Goal: Task Accomplishment & Management: Manage account settings

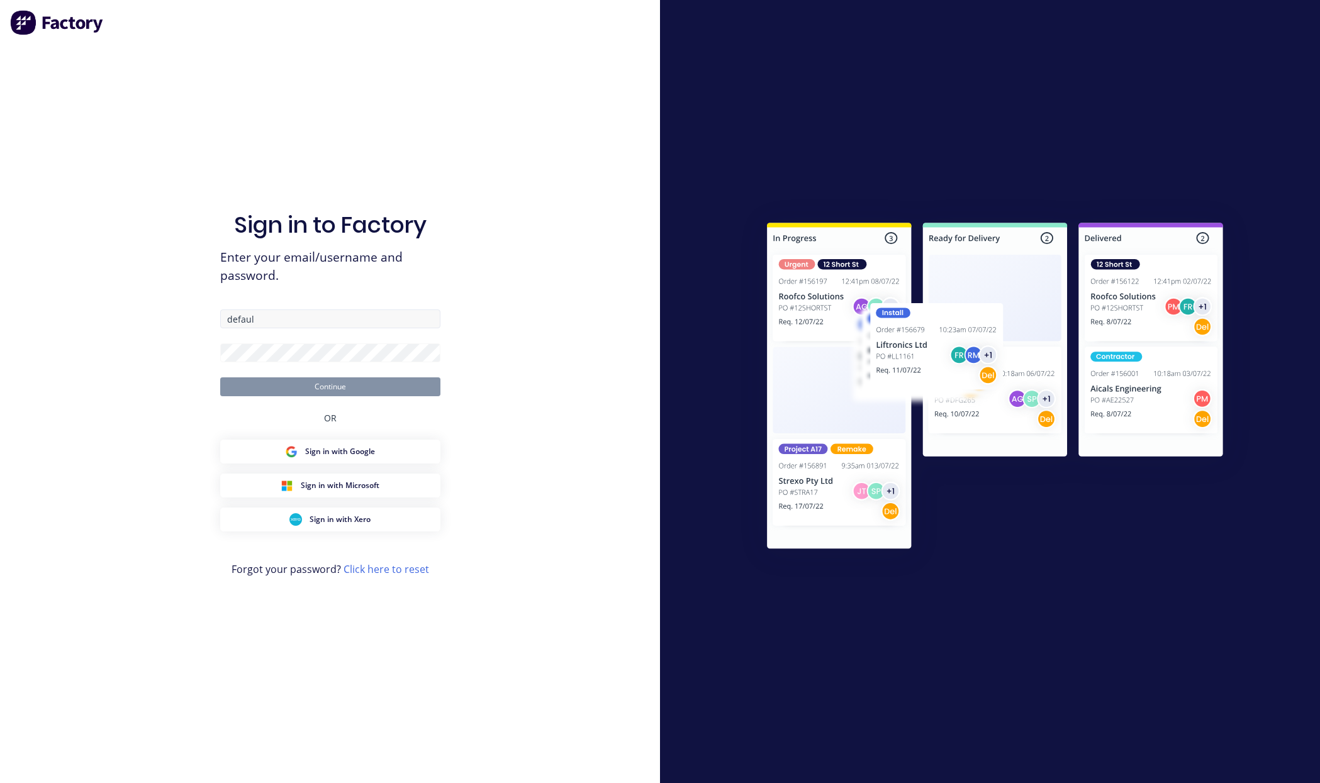
type input "default"
click at [484, 278] on div "Sign in to Factory Enter your email/username and password. Continue OR Sign in …" at bounding box center [330, 391] width 660 height 783
click at [332, 312] on input "text" at bounding box center [330, 319] width 220 height 19
paste input "[EMAIL_ADDRESS][DOMAIN_NAME]"
type input "[EMAIL_ADDRESS][DOMAIN_NAME]"
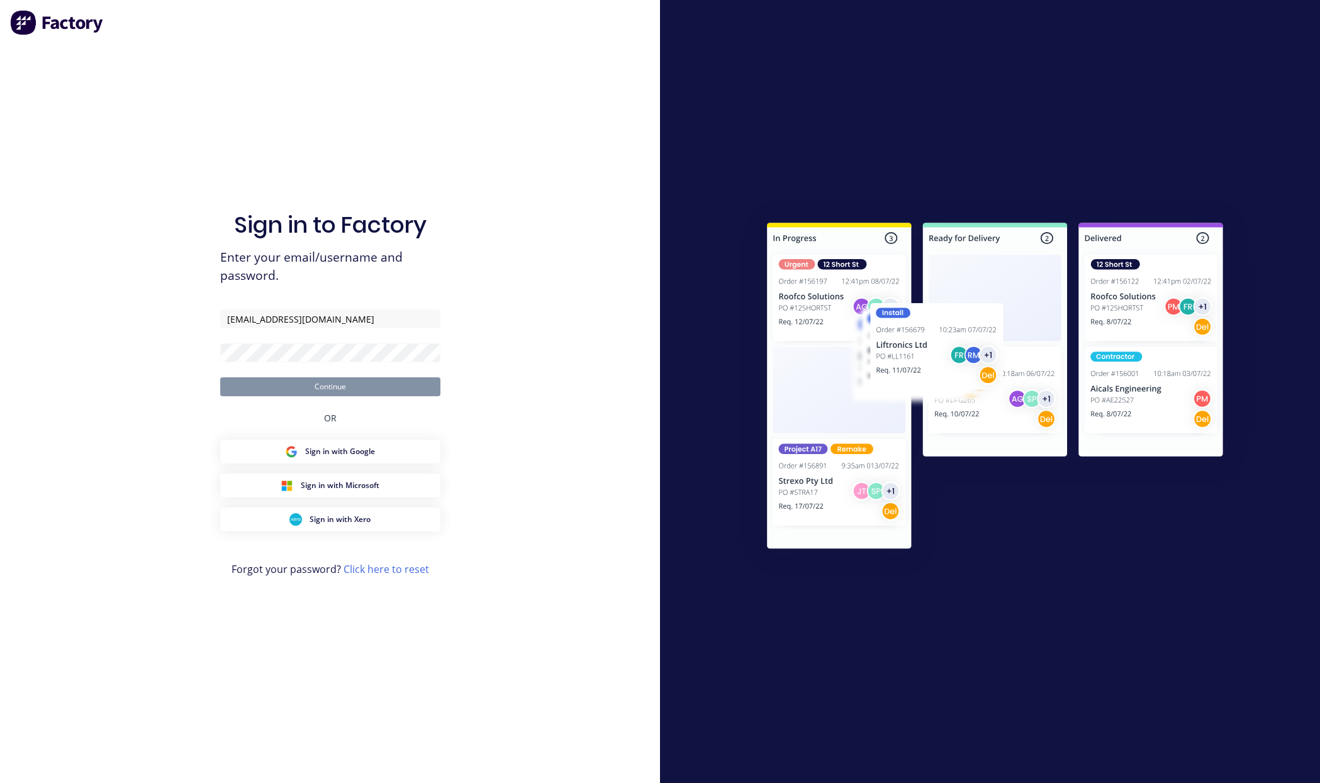
click at [573, 186] on div "Sign in to Factory Enter your email/username and password. [EMAIL_ADDRESS][DOMA…" at bounding box center [330, 391] width 660 height 783
click at [533, 210] on div "Sign in to Factory Enter your email/username and password. [EMAIL_ADDRESS][DOMA…" at bounding box center [330, 391] width 660 height 783
click at [370, 385] on button "Continue" at bounding box center [330, 387] width 220 height 19
